Goal: Find specific fact

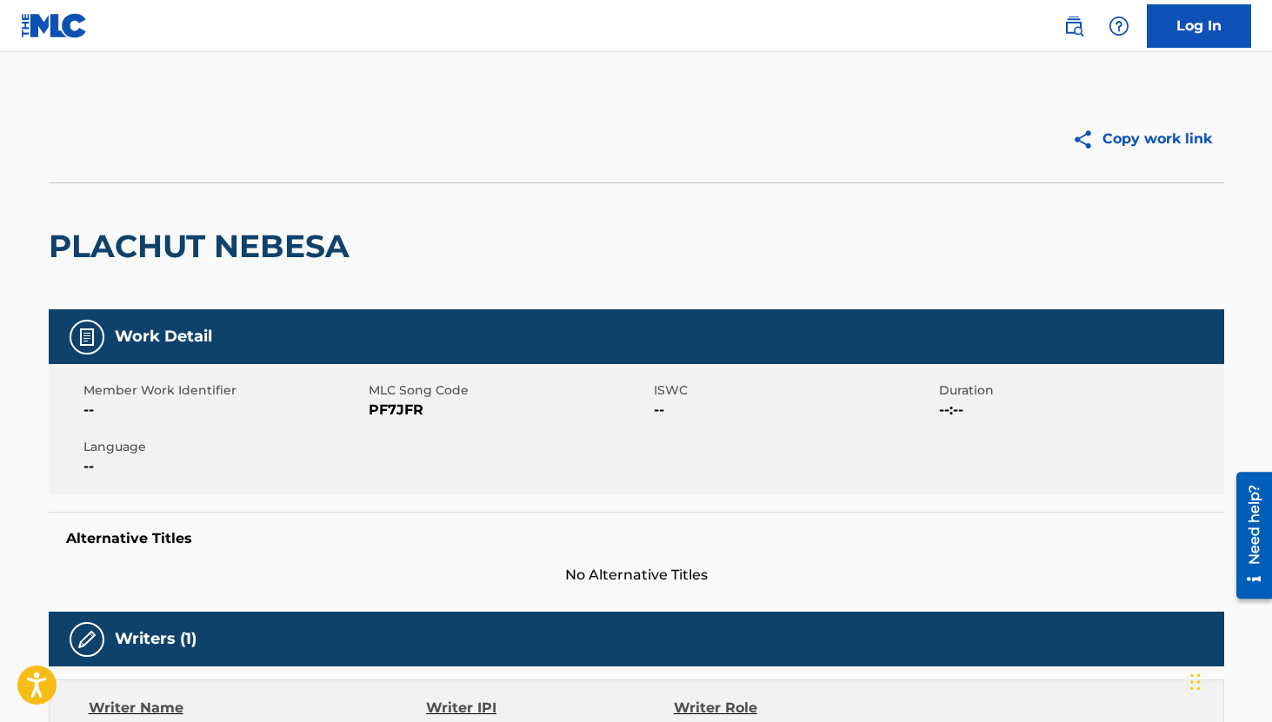
click at [406, 407] on span "PF7JFR" at bounding box center [509, 410] width 281 height 21
copy span "PF7JFR"
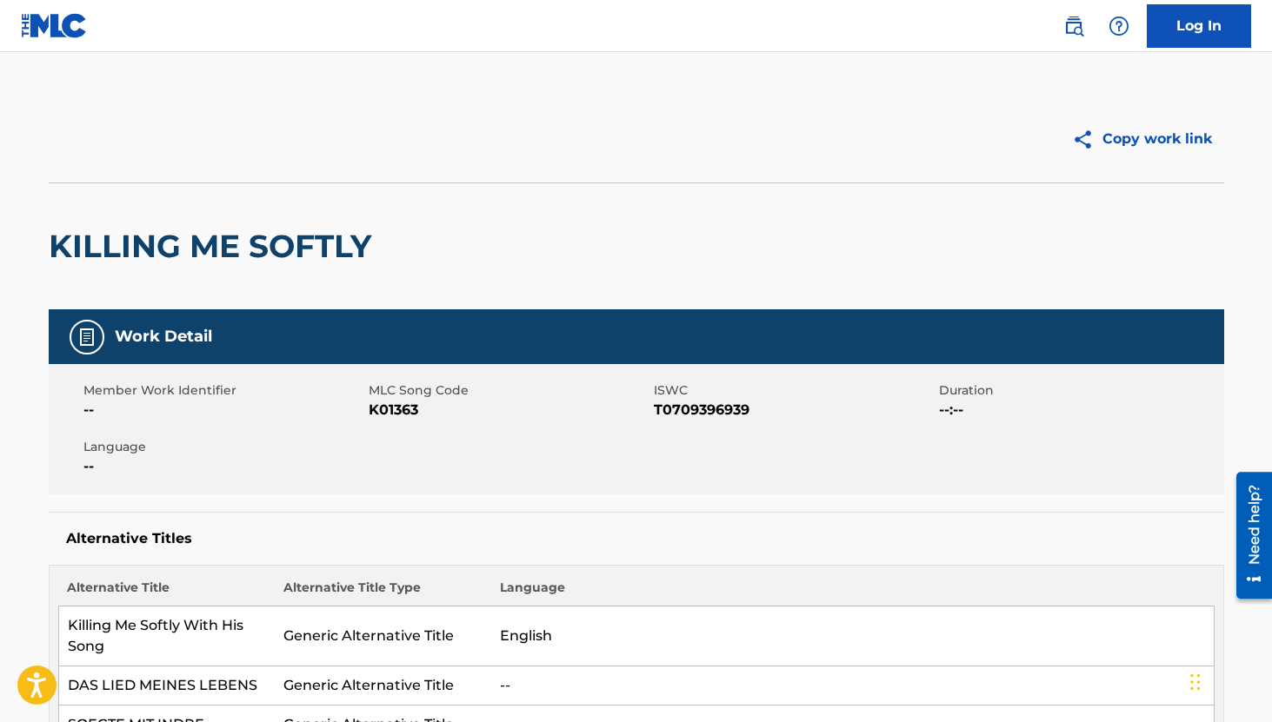
scroll to position [196, 0]
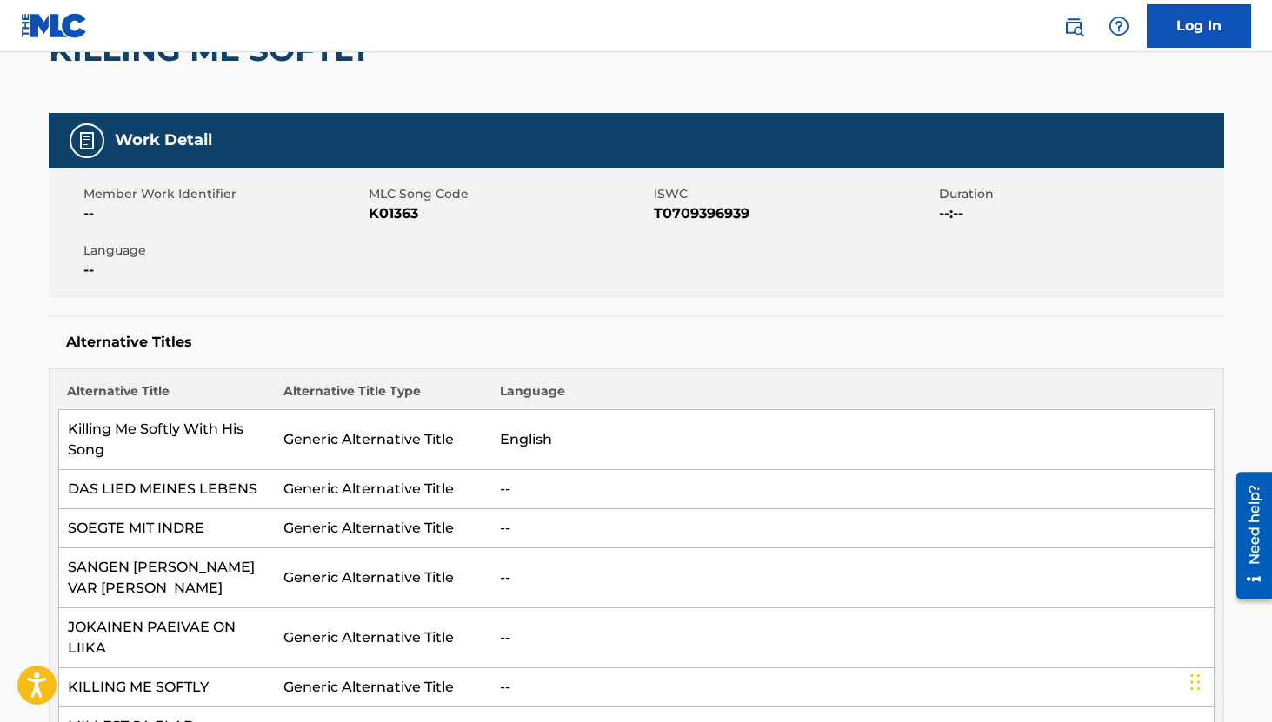
click at [725, 216] on span "T0709396939" at bounding box center [794, 213] width 281 height 21
copy span "T0709396939"
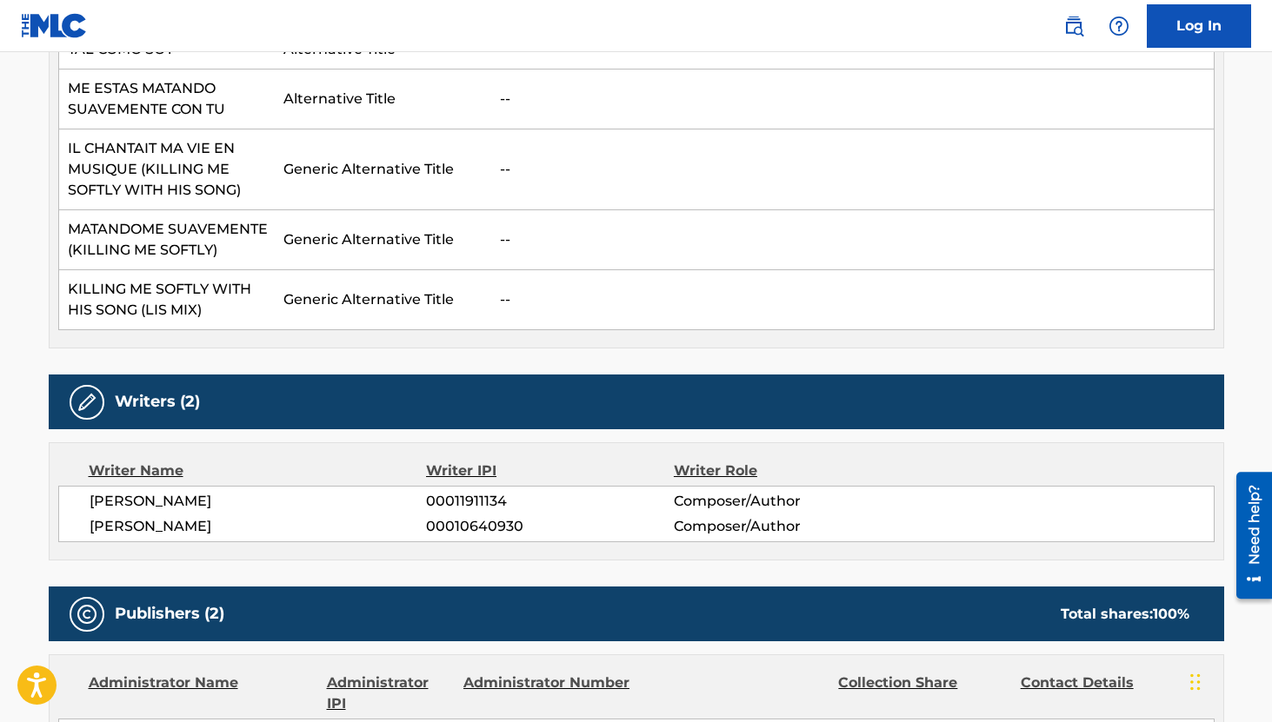
scroll to position [1514, 0]
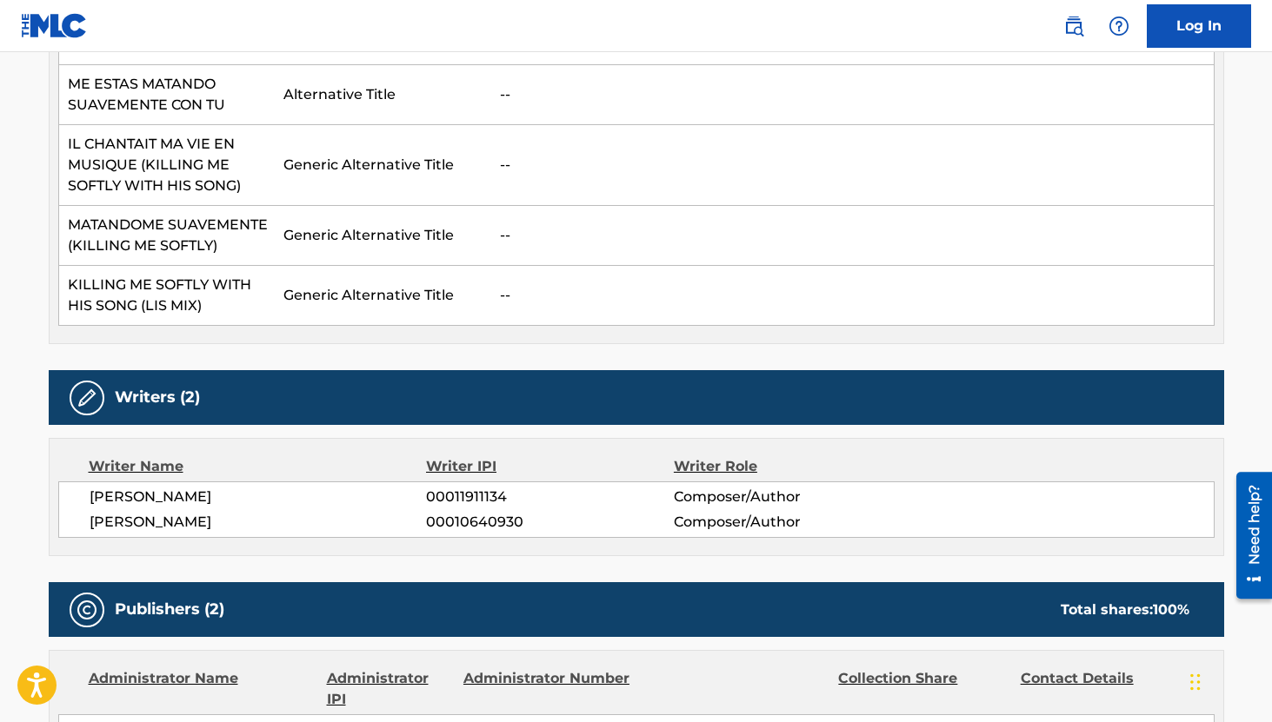
click at [476, 494] on span "00011911134" at bounding box center [549, 497] width 247 height 21
copy span "00011911134"
click at [495, 522] on span "00010640930" at bounding box center [549, 522] width 247 height 21
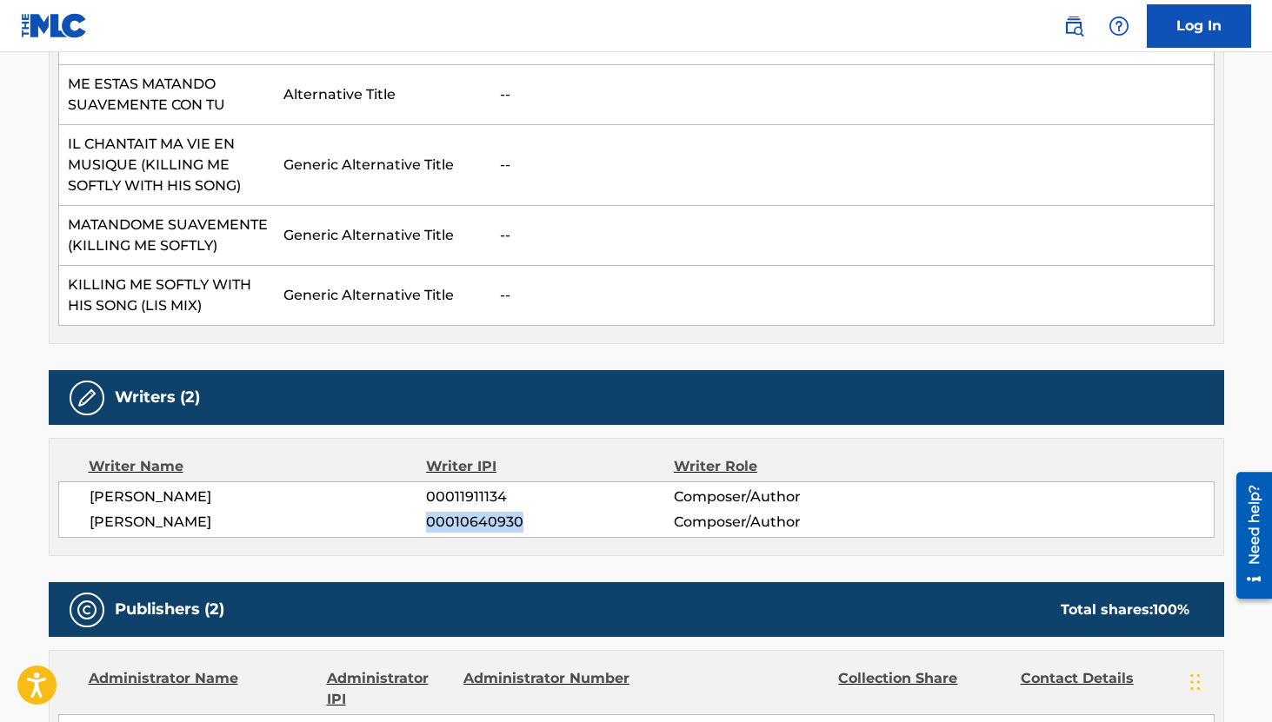
copy span "00010640930"
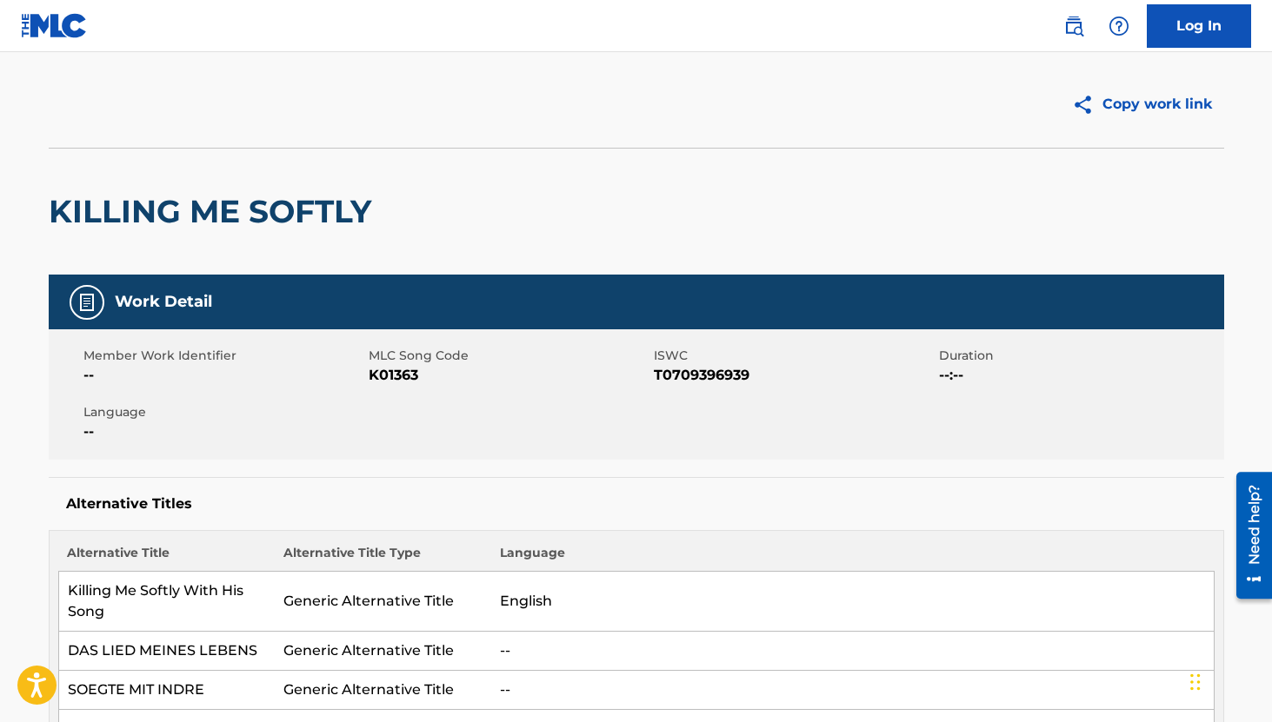
scroll to position [0, 0]
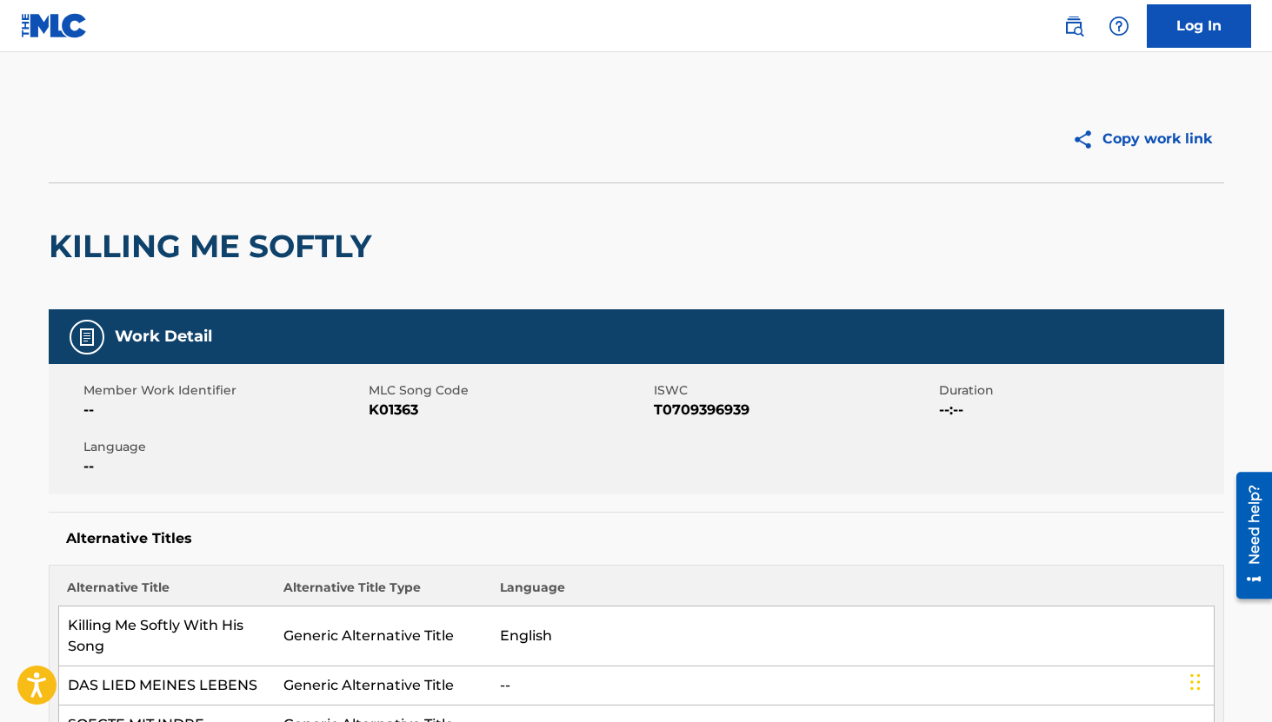
click at [401, 410] on span "K01363" at bounding box center [509, 410] width 281 height 21
copy span "K01363"
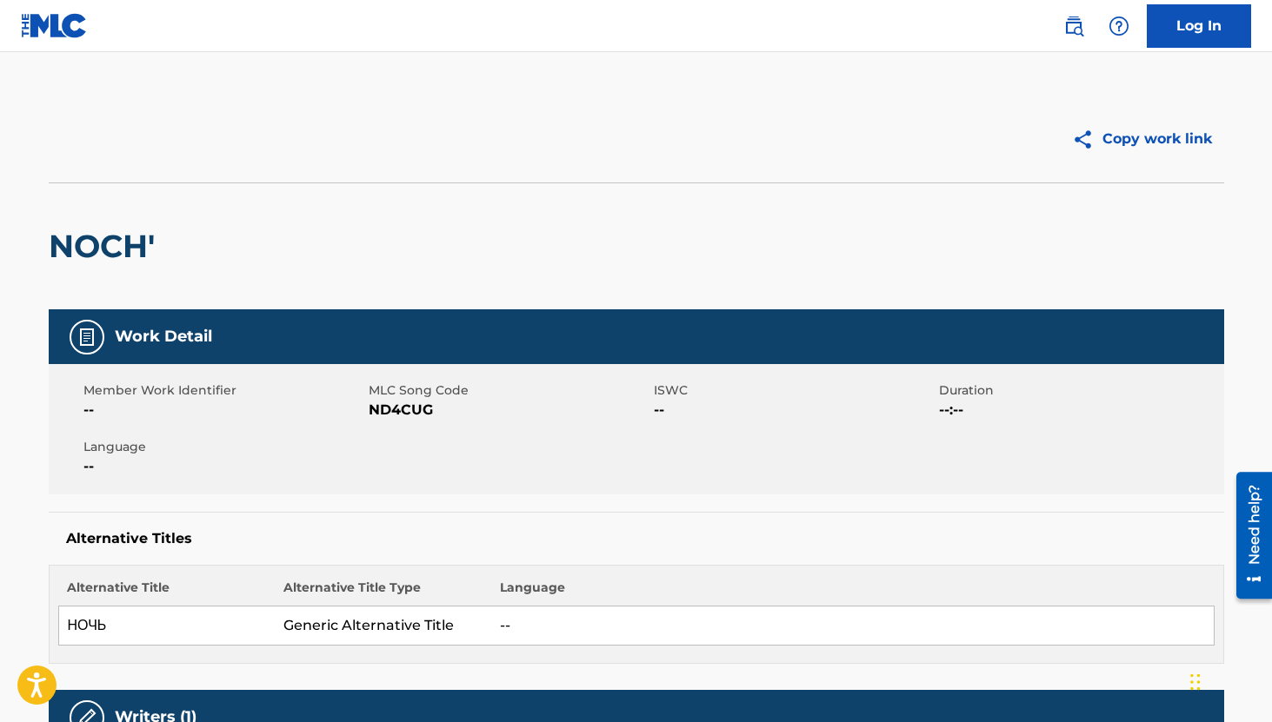
click at [419, 415] on span "ND4CUG" at bounding box center [509, 410] width 281 height 21
copy span "ND4CUG"
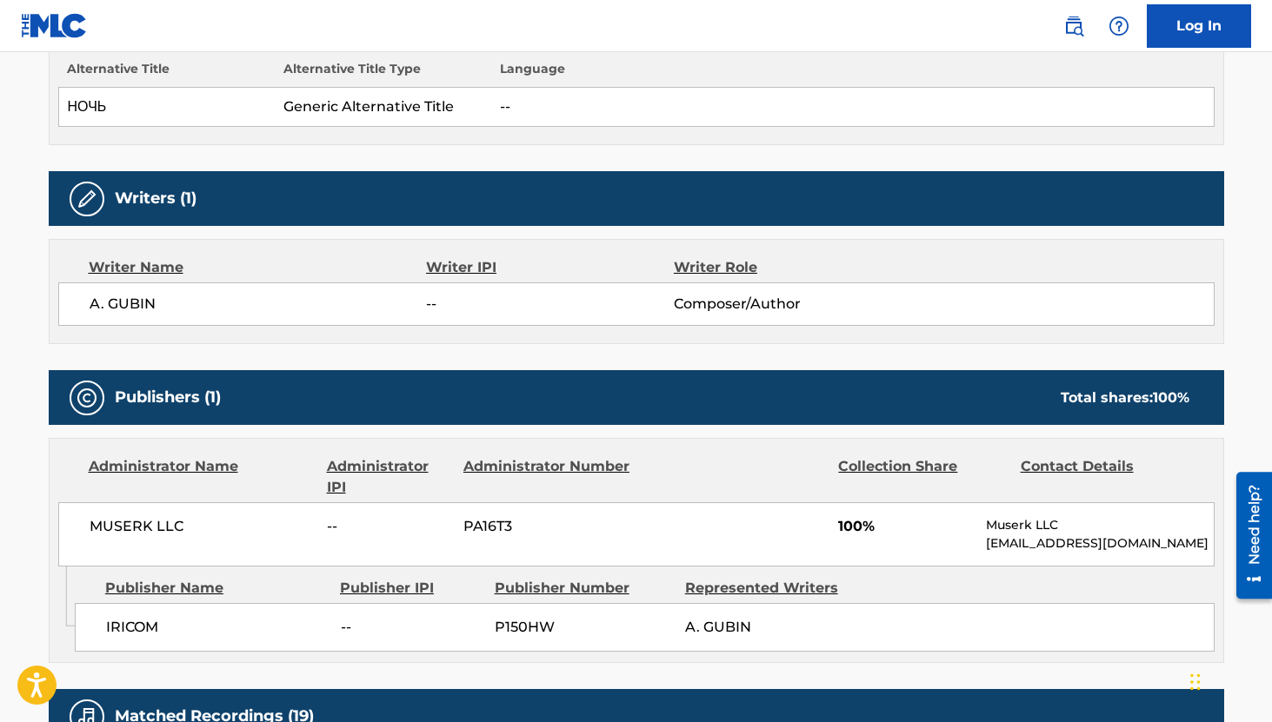
scroll to position [530, 0]
